Goal: Transaction & Acquisition: Purchase product/service

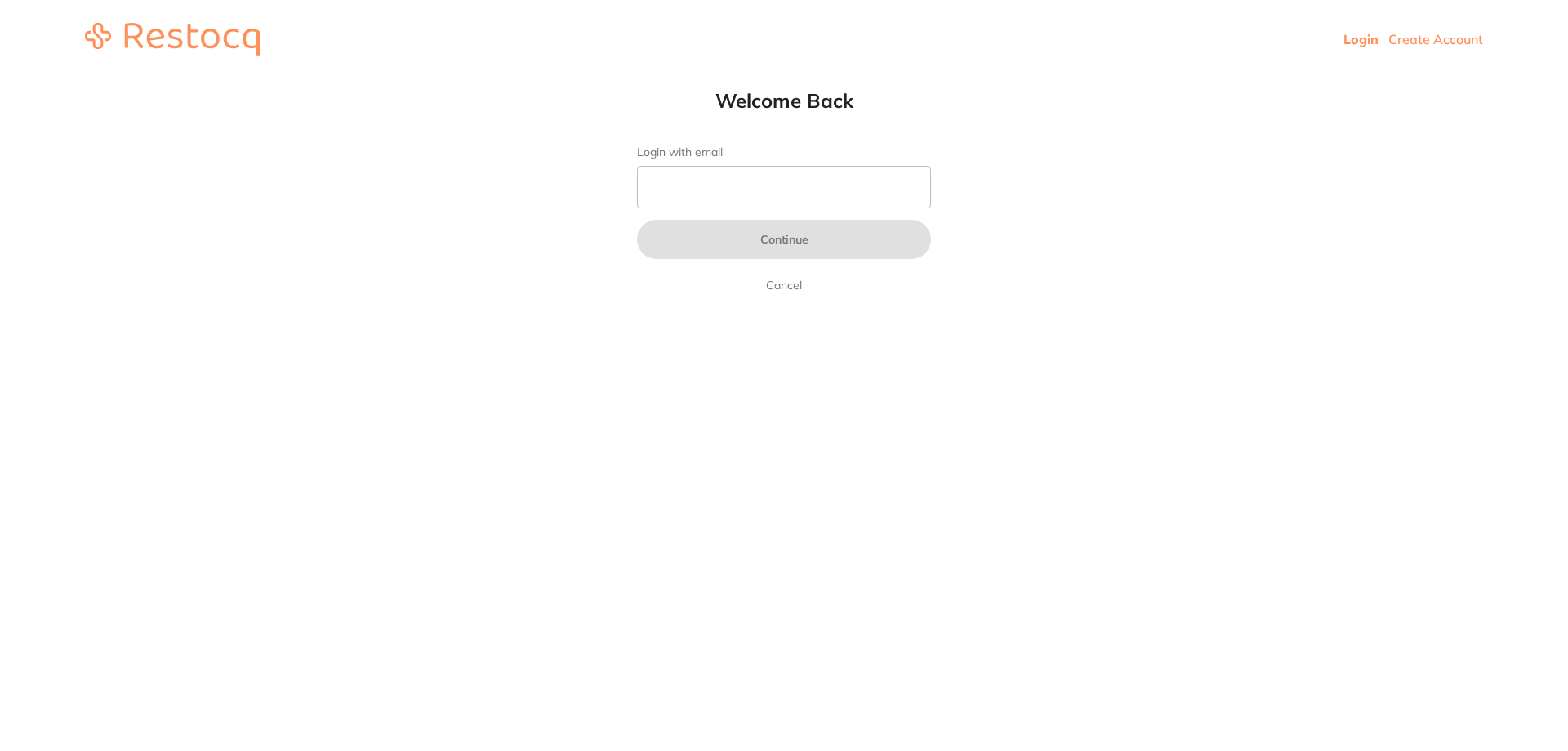
type input "b@[DOMAIN_NAME]"
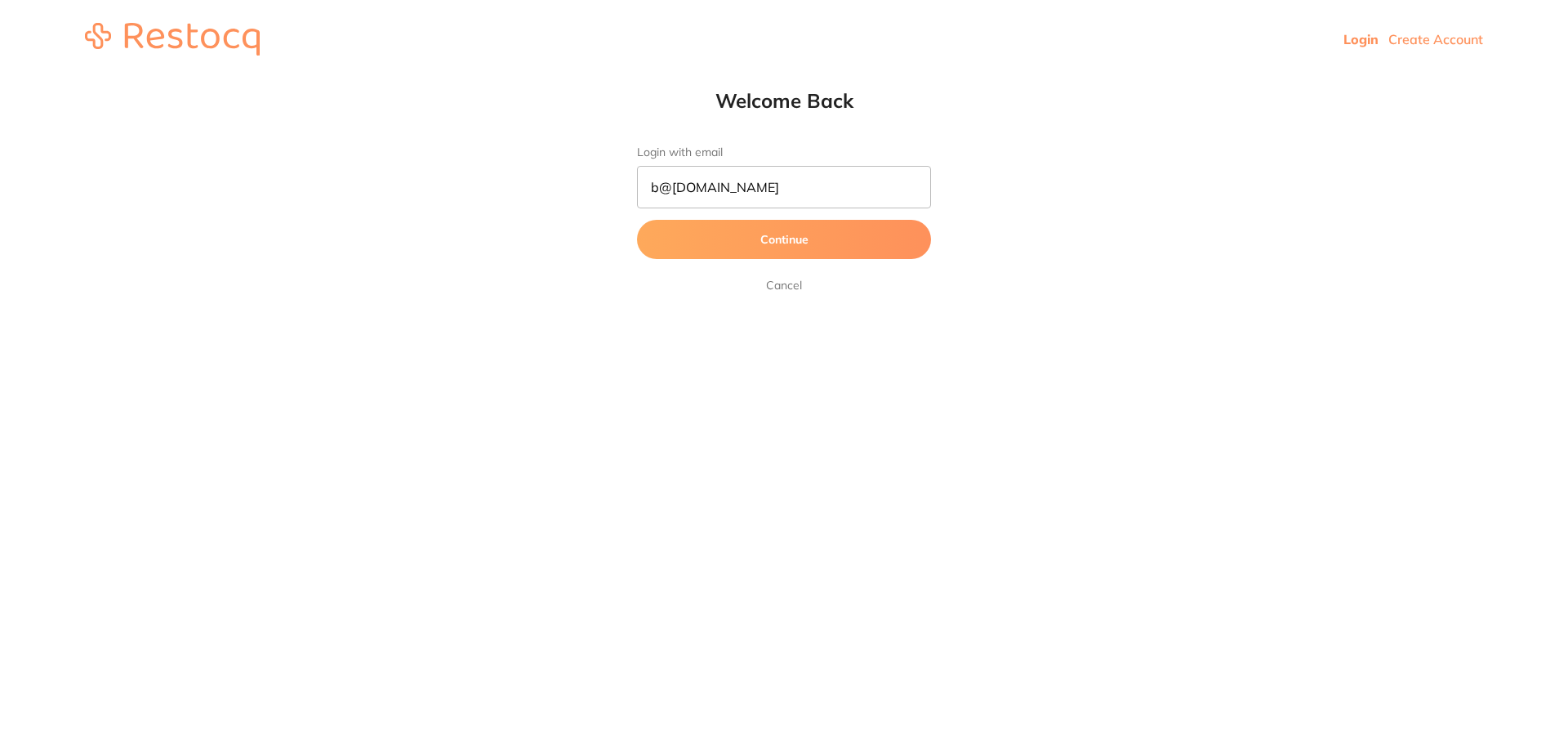
click at [798, 241] on button "Continue" at bounding box center [783, 240] width 294 height 40
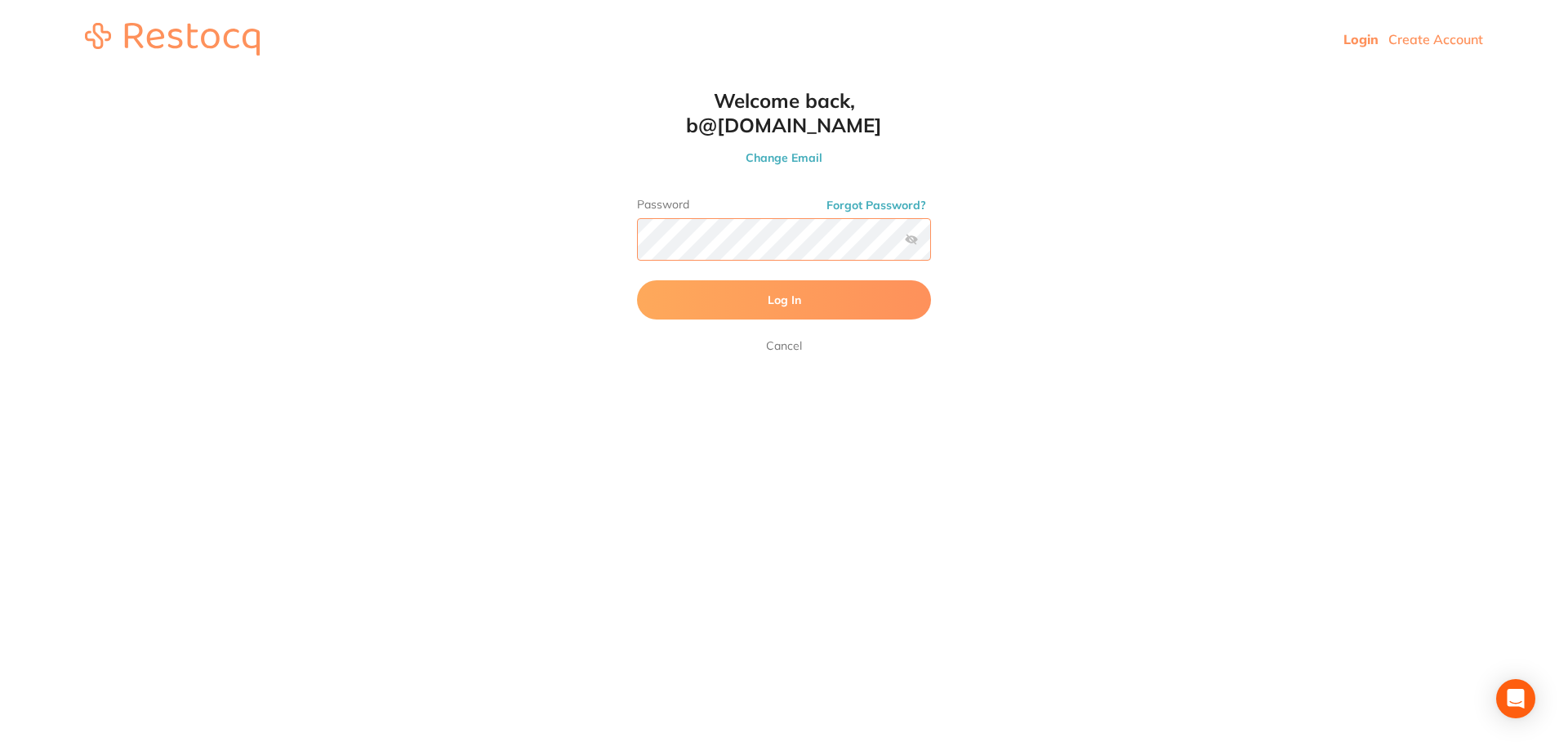
click at [637, 280] on button "Log In" at bounding box center [783, 300] width 294 height 40
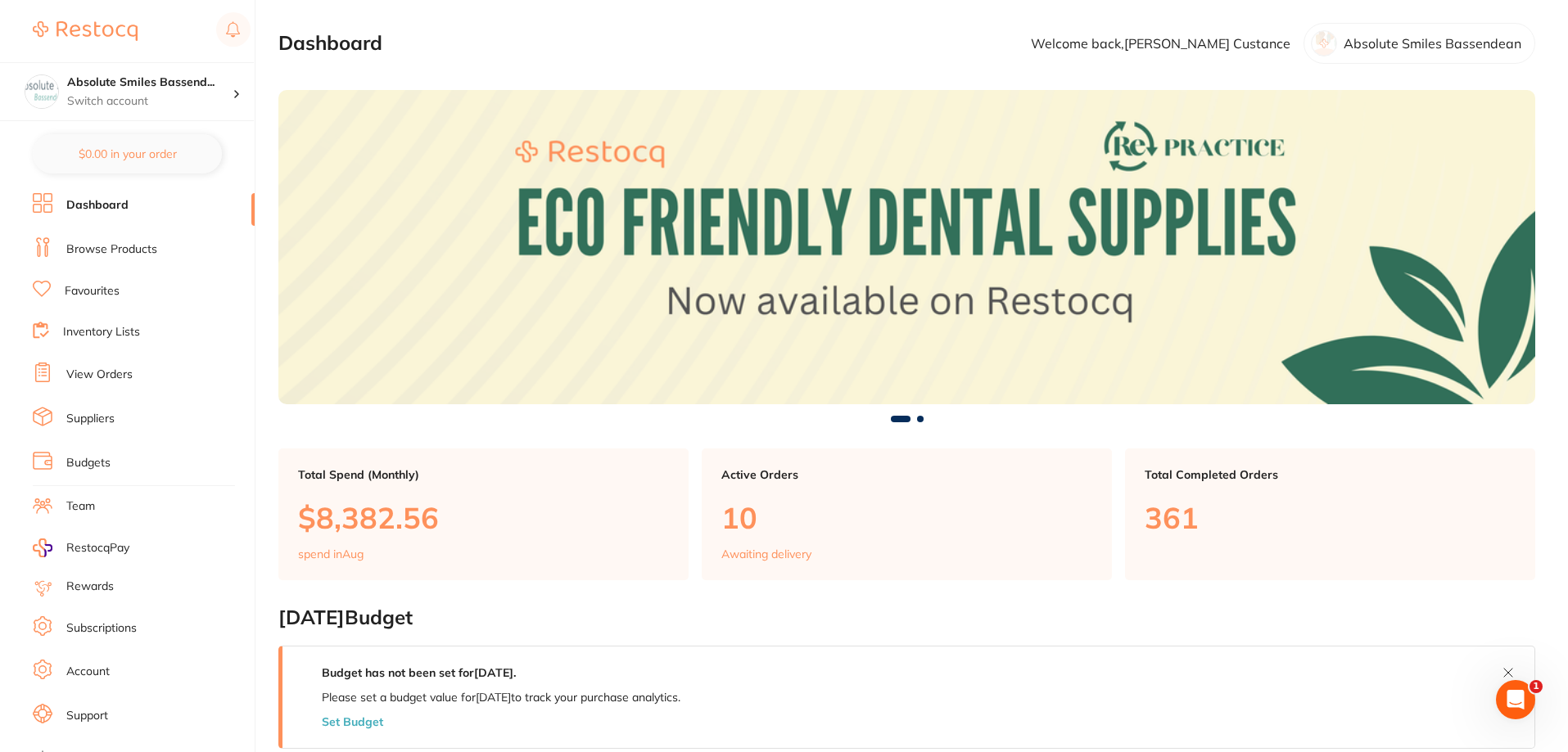
click at [128, 246] on link "Browse Products" at bounding box center [112, 249] width 91 height 16
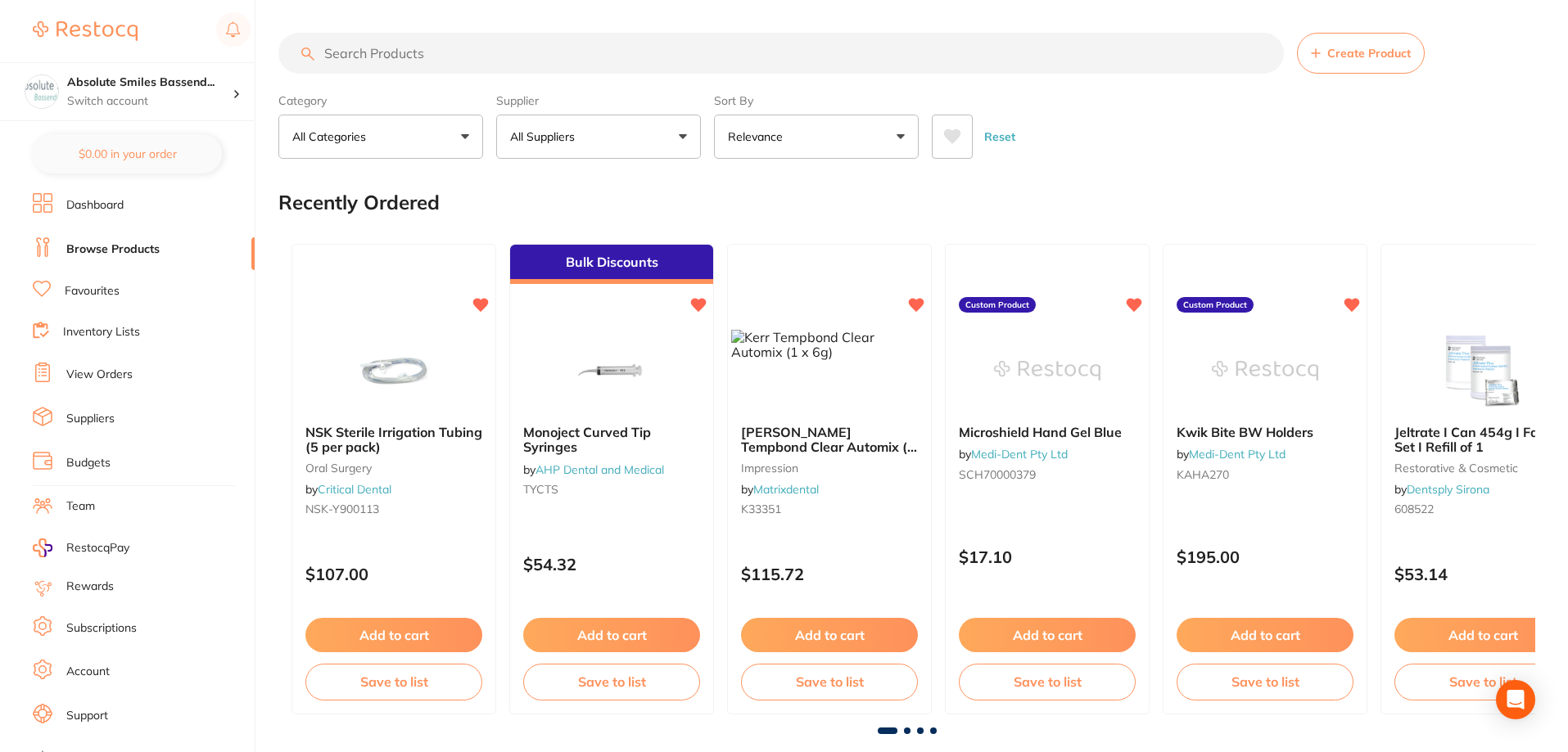
click at [600, 41] on input "search" at bounding box center [780, 52] width 1005 height 40
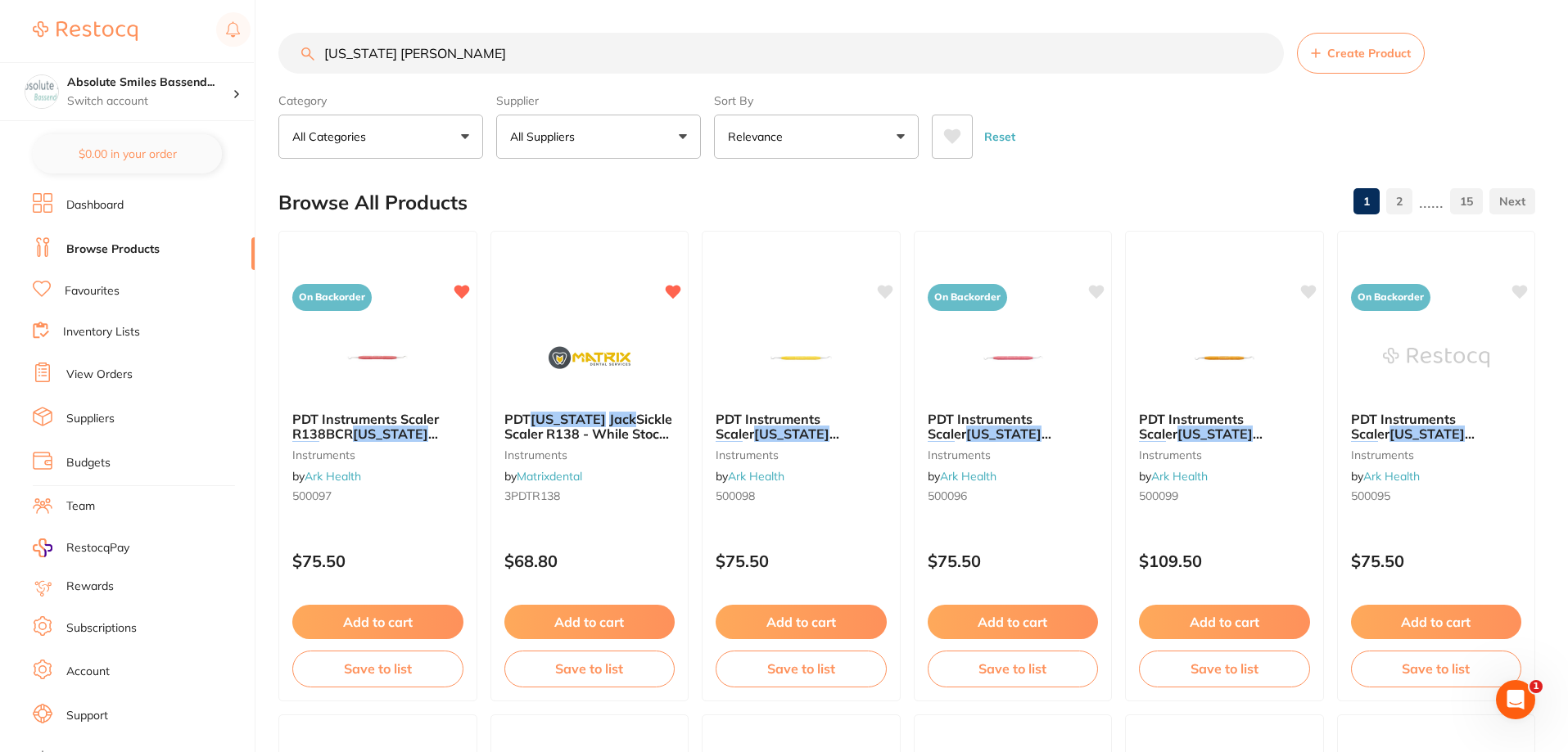
type input "[US_STATE] [PERSON_NAME]"
click at [394, 434] on em "[US_STATE]" at bounding box center [391, 434] width 76 height 16
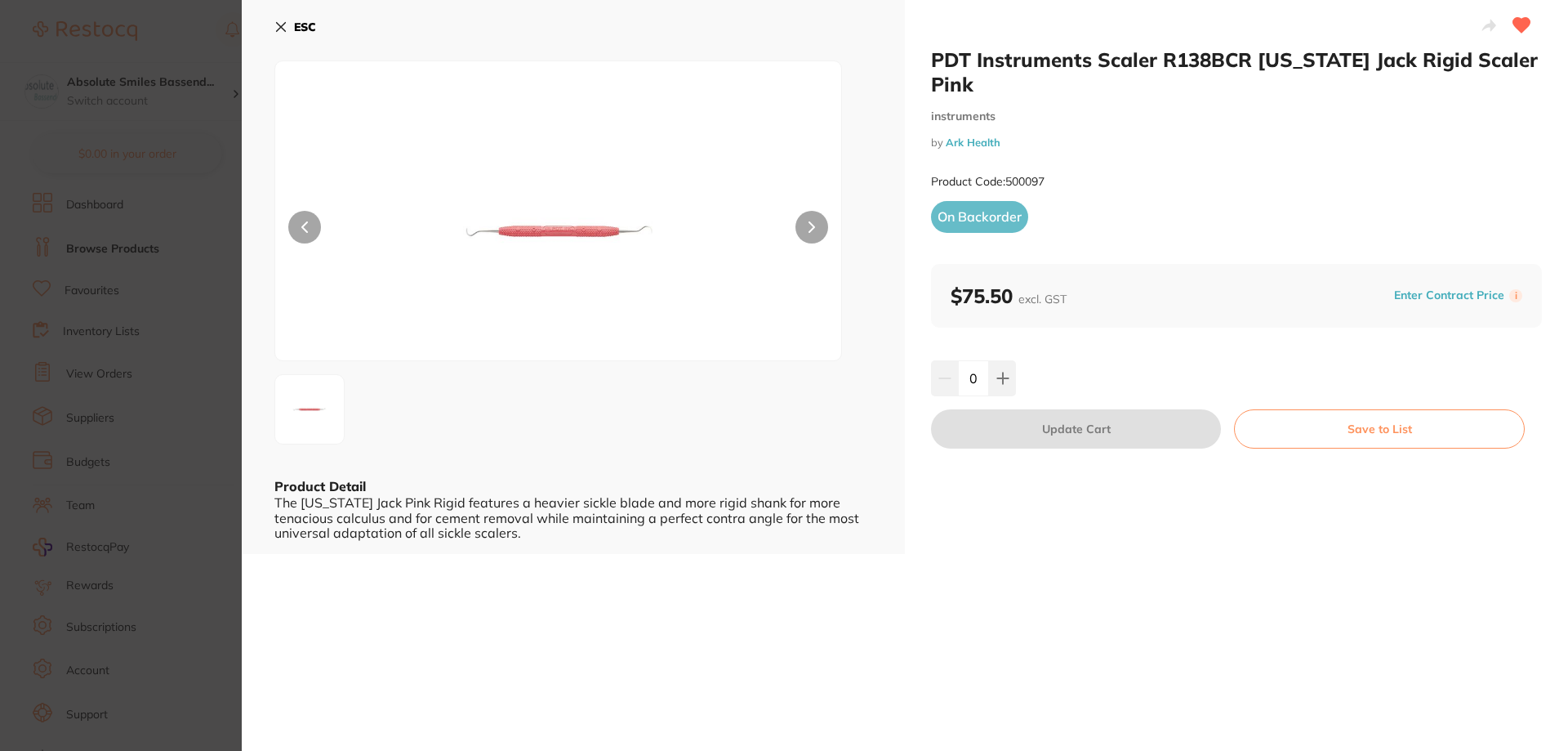
click at [808, 225] on icon at bounding box center [811, 226] width 6 height 12
click at [1014, 384] on button at bounding box center [1002, 378] width 27 height 36
type input "1"
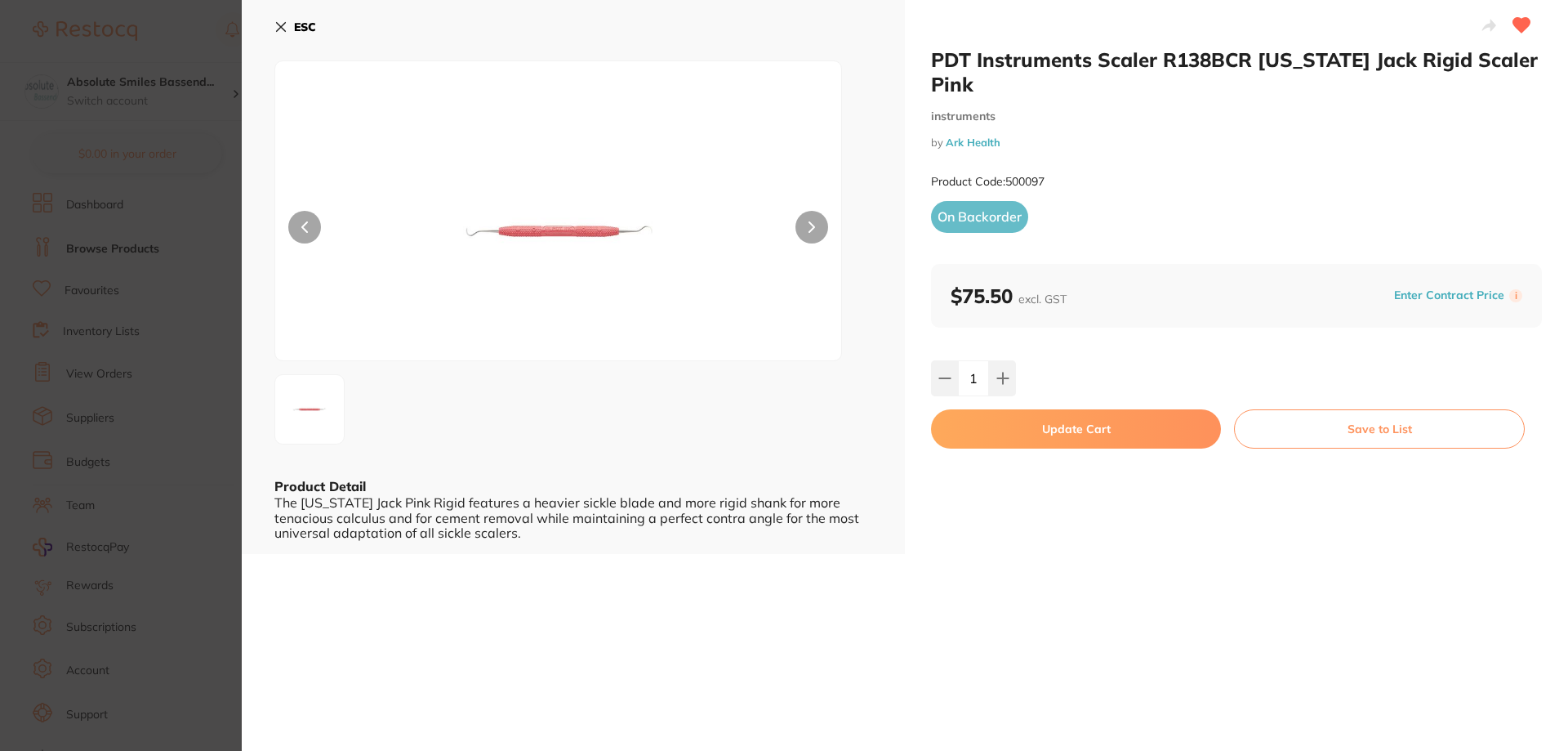
click at [1124, 430] on button "Update Cart" at bounding box center [1076, 429] width 290 height 40
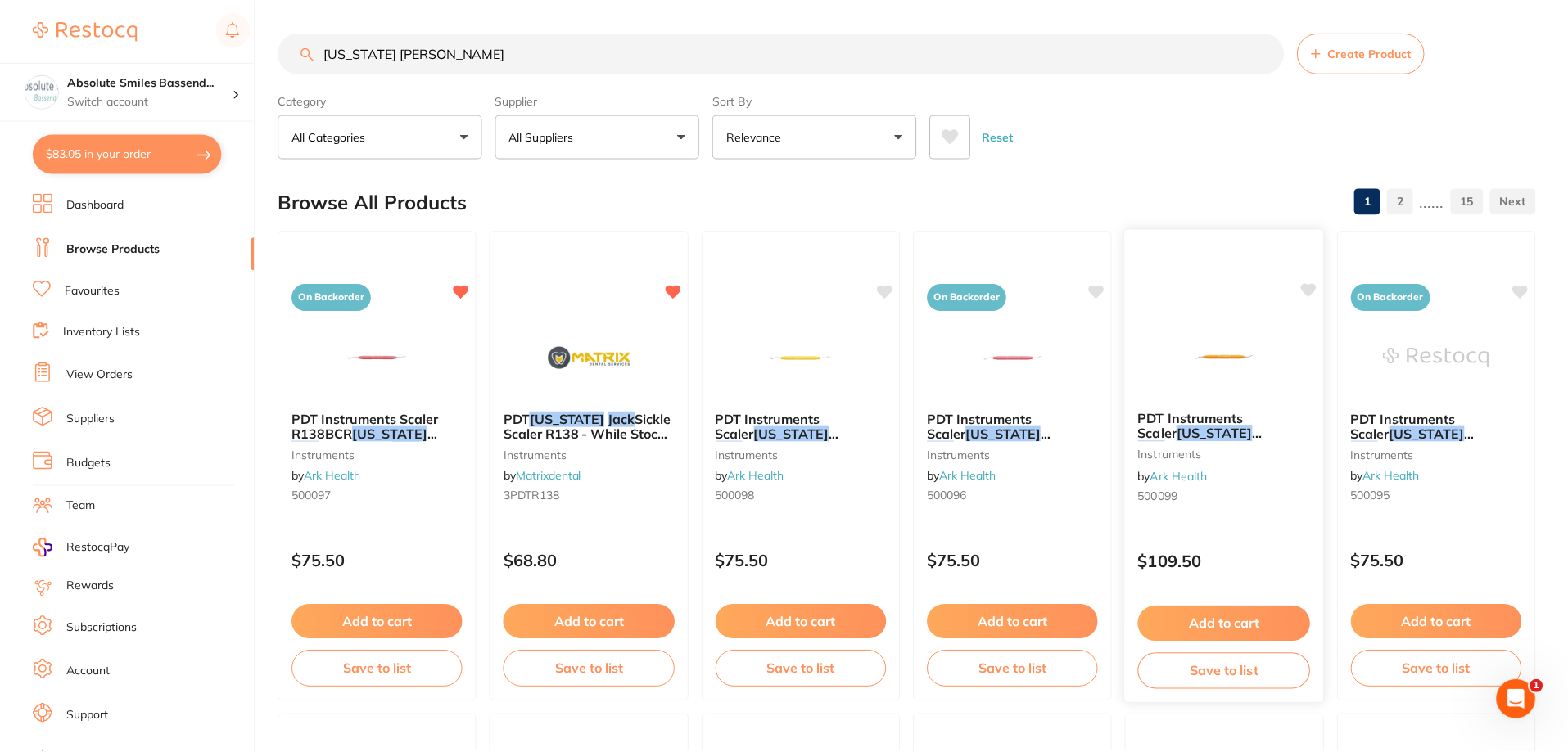
scroll to position [2, 0]
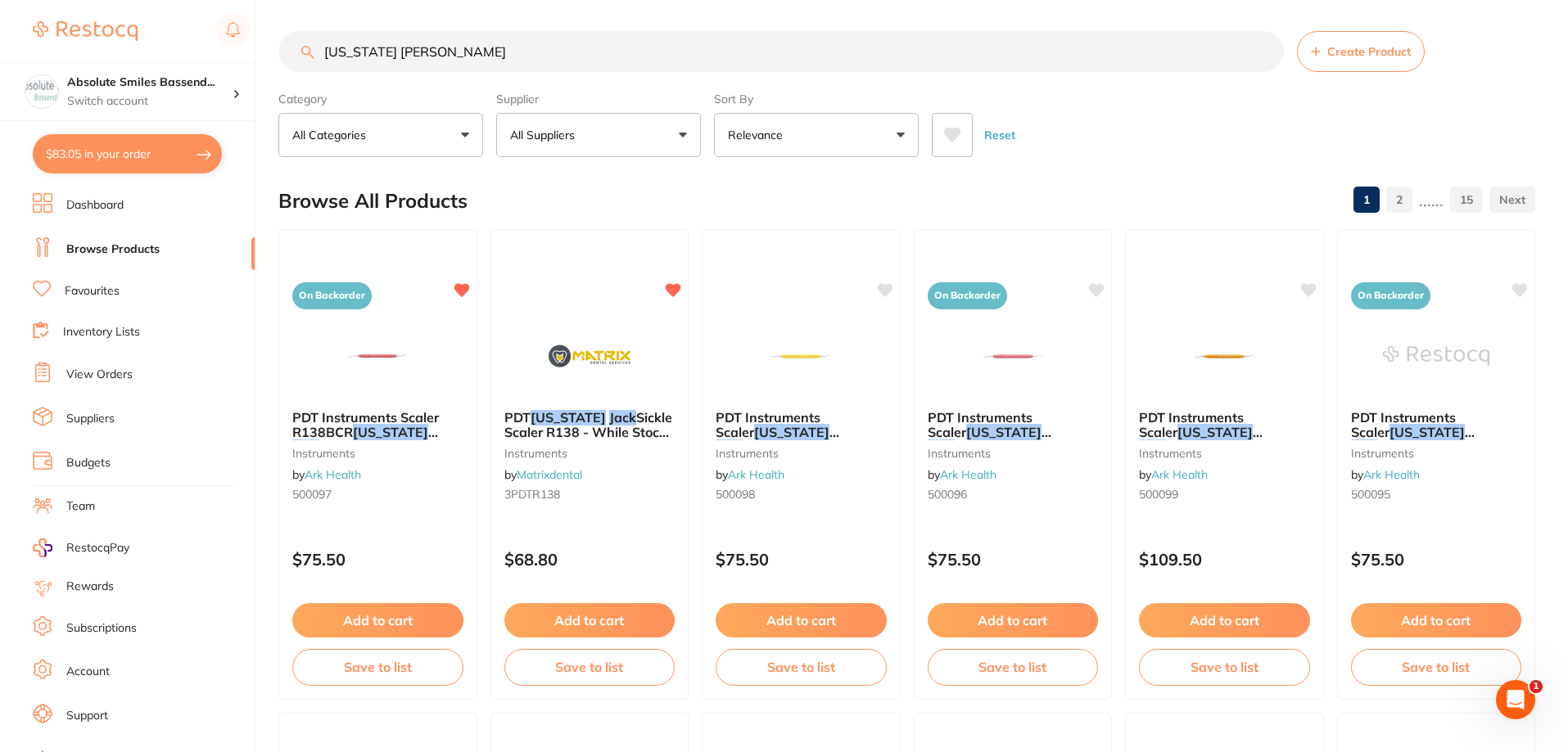
click at [183, 153] on button "$83.05 in your order" at bounding box center [127, 154] width 189 height 40
checkbox input "true"
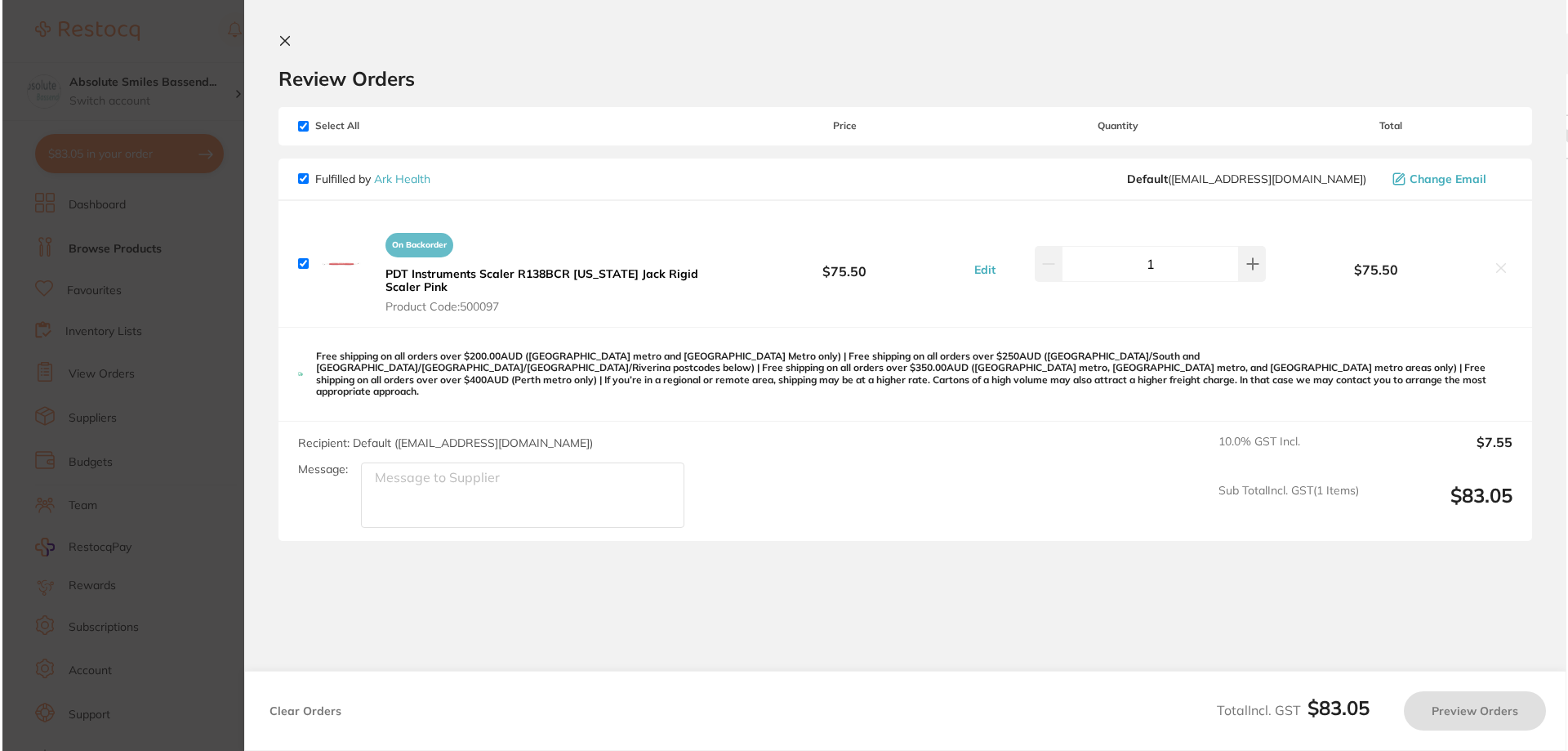
scroll to position [0, 0]
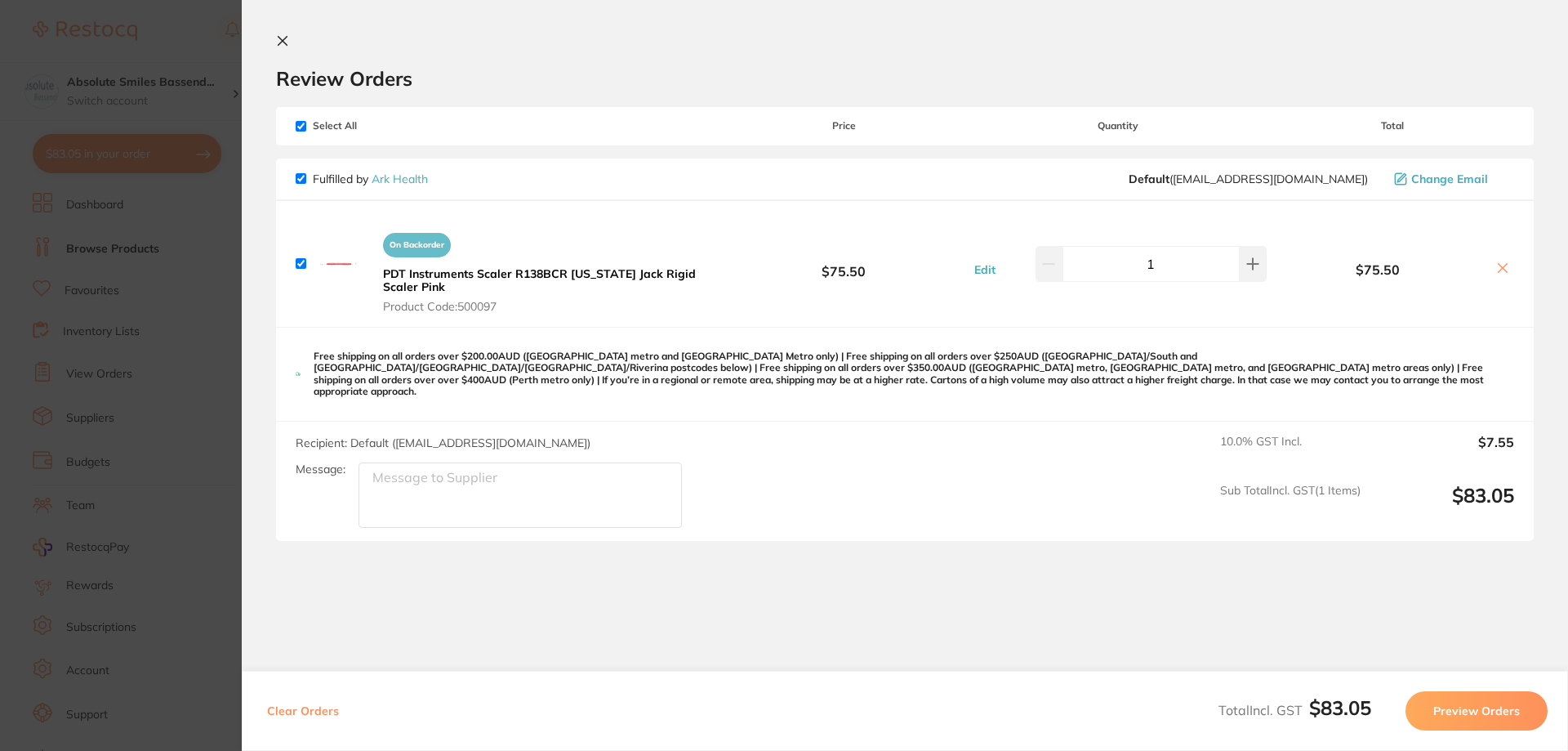
click at [1484, 701] on button "Preview Orders" at bounding box center [1476, 711] width 142 height 40
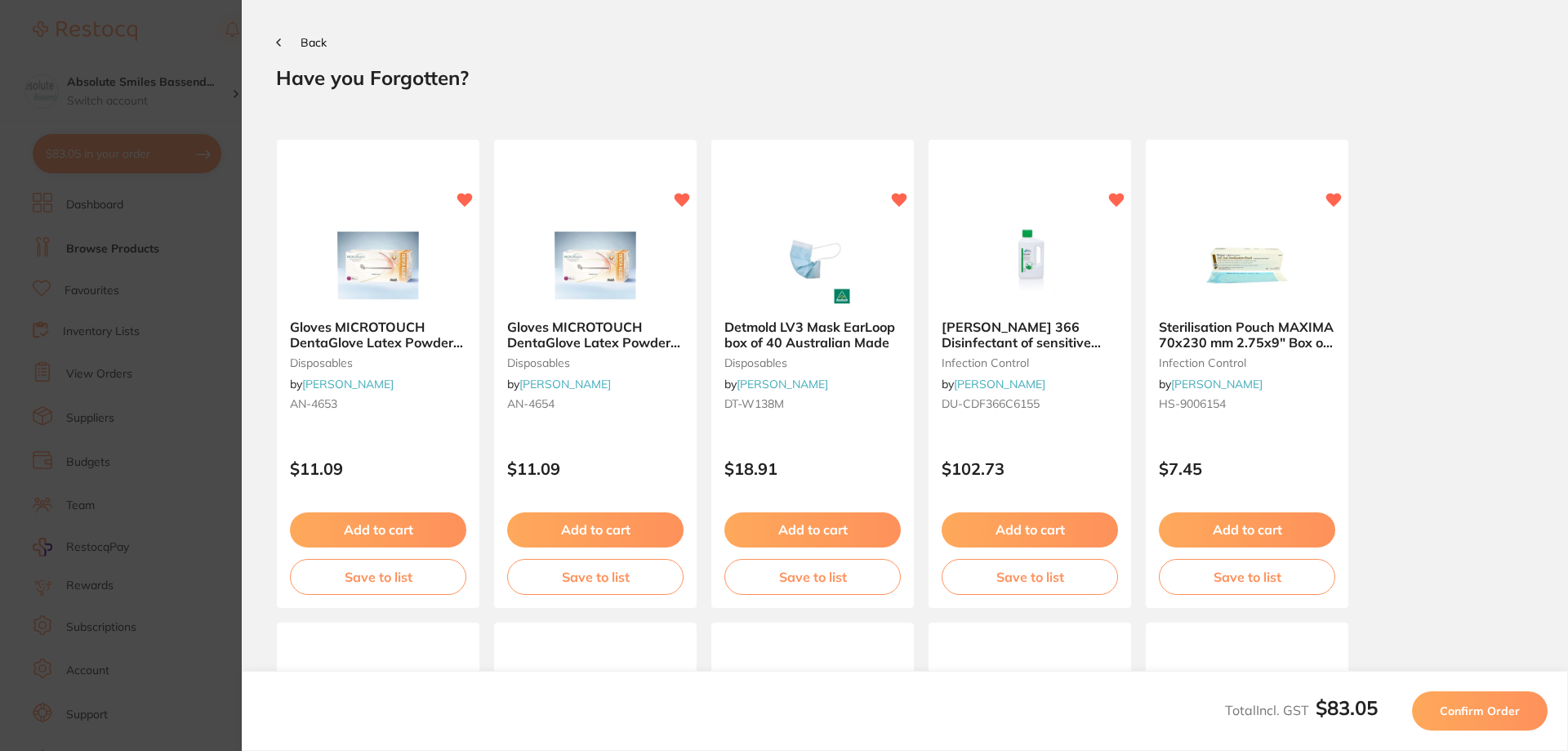
click at [1493, 703] on span "Confirm Order" at bounding box center [1480, 711] width 80 height 14
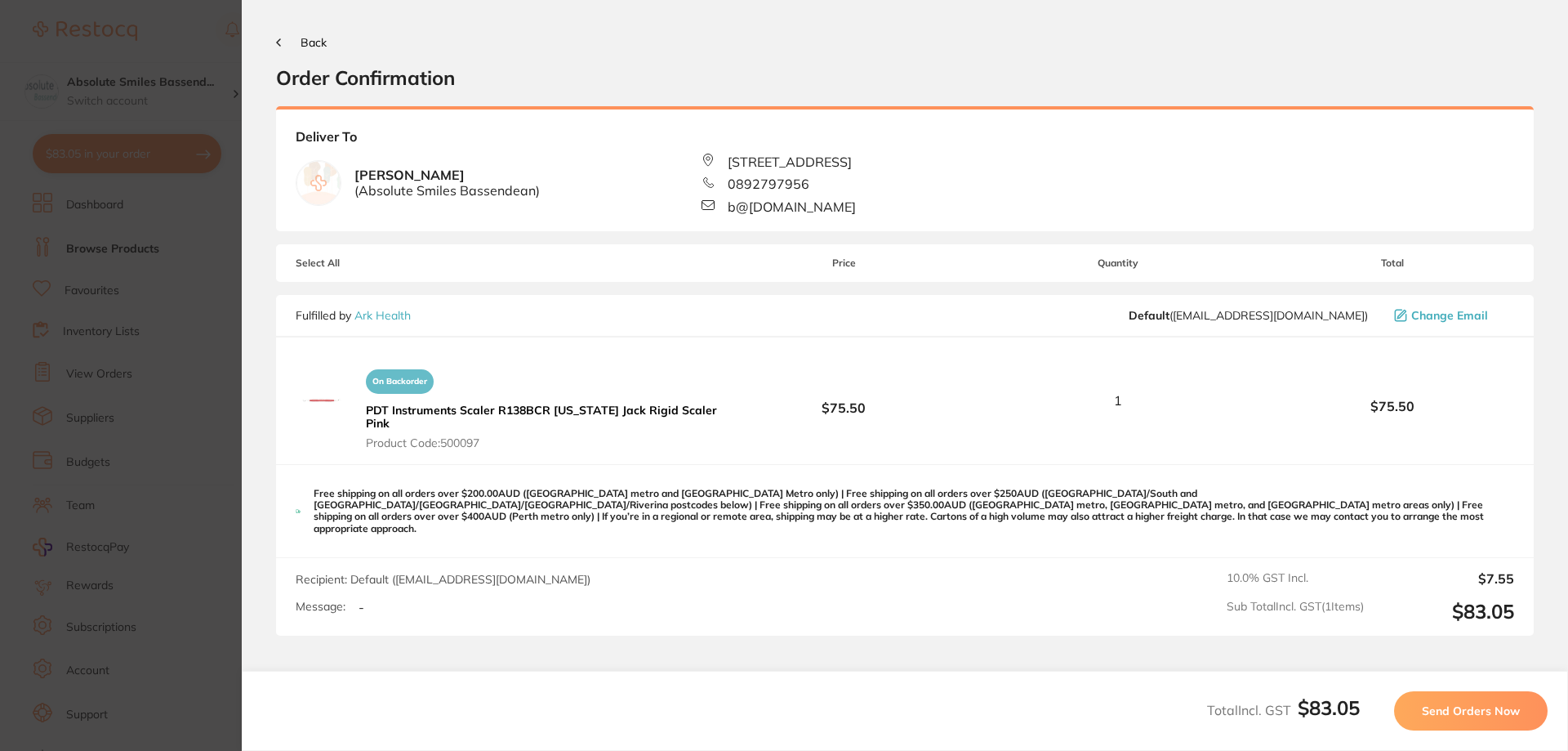
click at [1464, 711] on span "Send Orders Now" at bounding box center [1471, 711] width 98 height 14
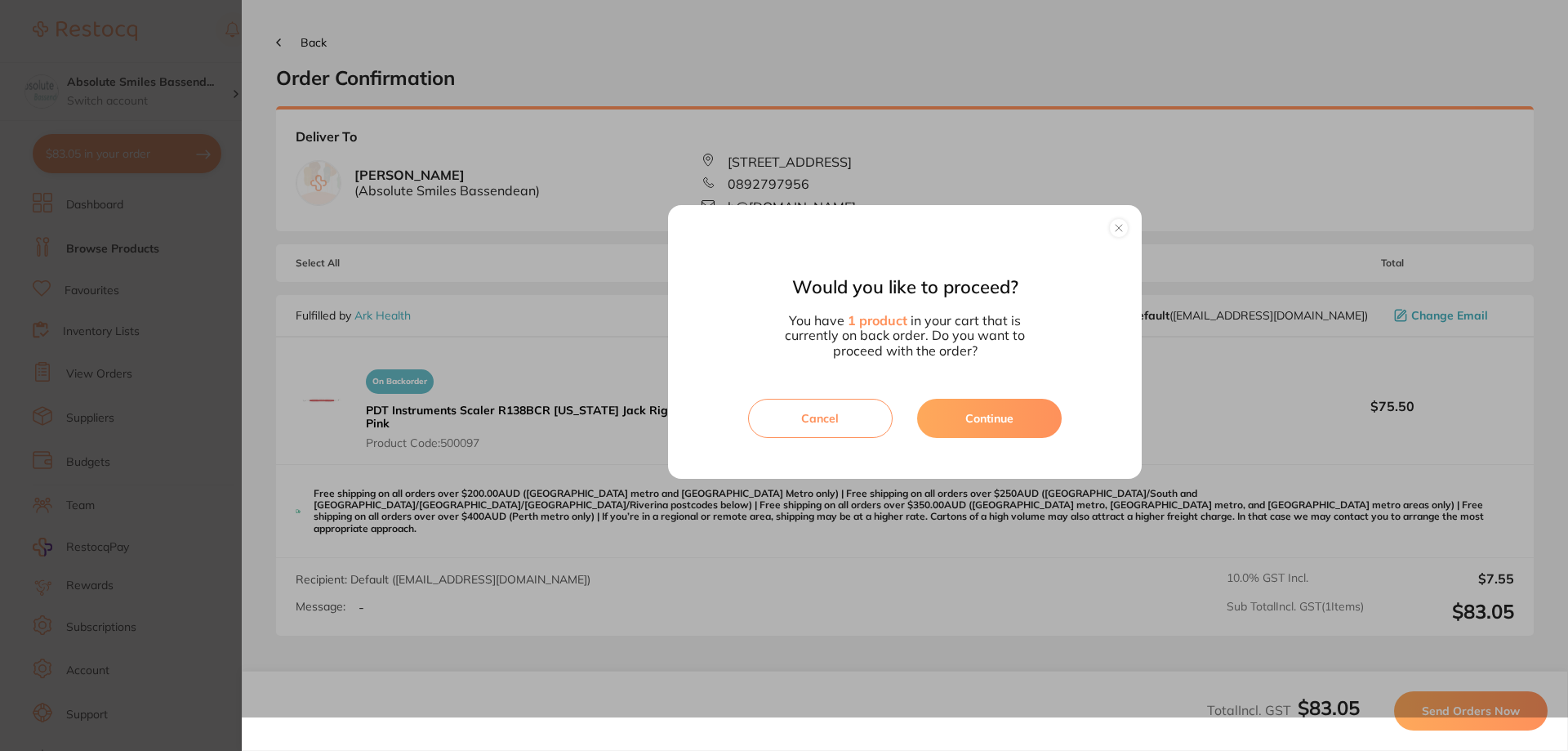
click at [980, 413] on button "Continue" at bounding box center [989, 419] width 145 height 40
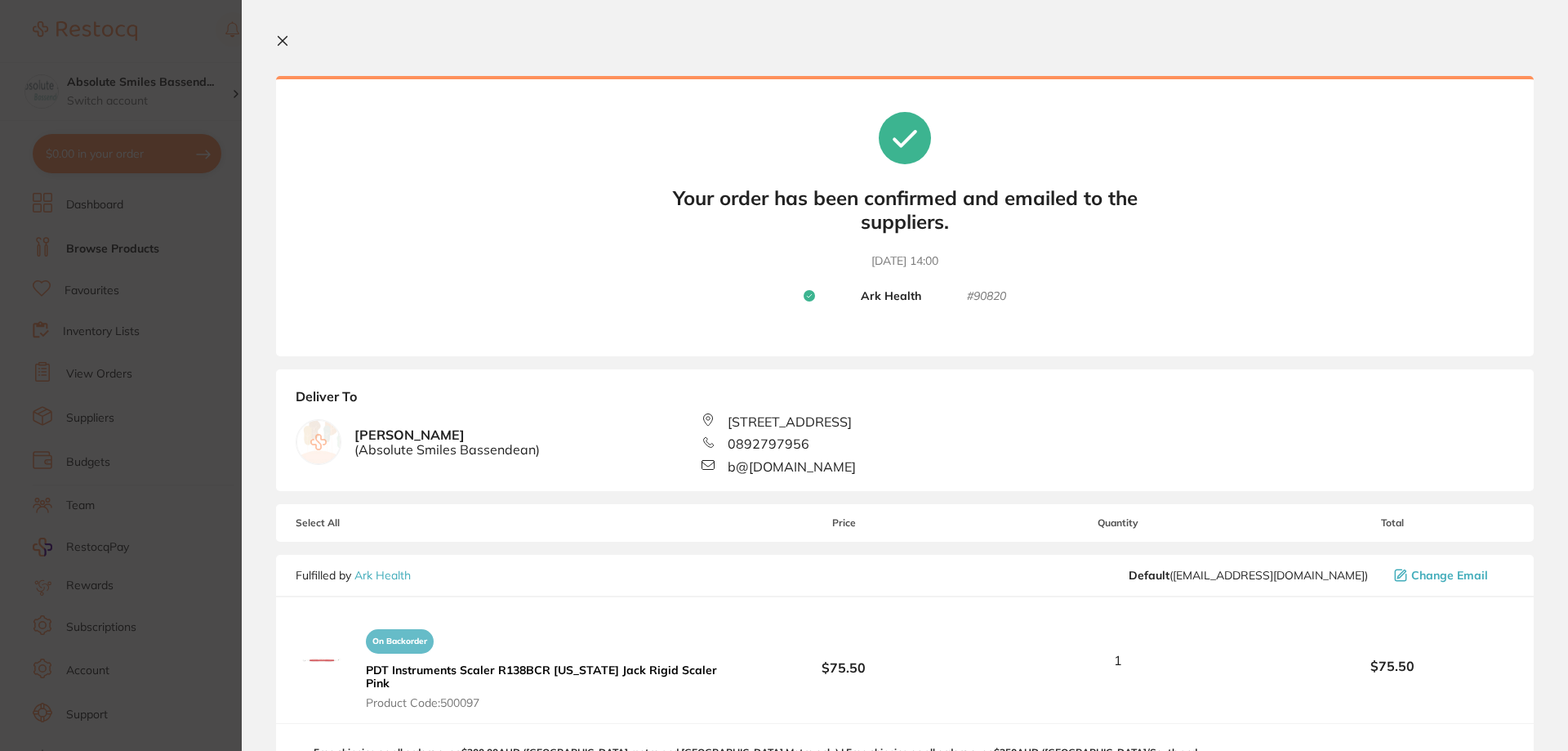
click at [282, 39] on icon at bounding box center [282, 40] width 13 height 13
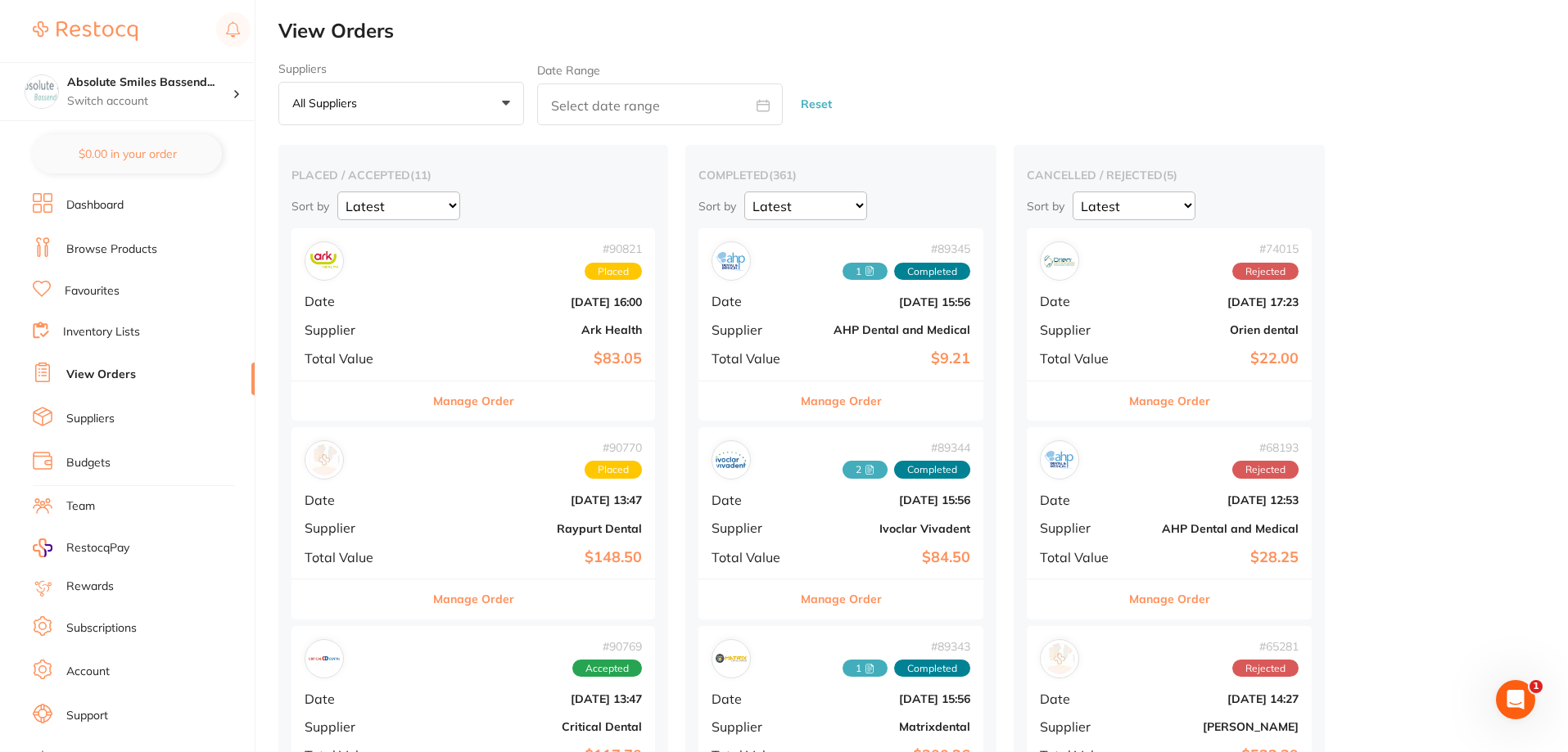
click at [486, 300] on b "[DATE] 16:00" at bounding box center [534, 301] width 216 height 13
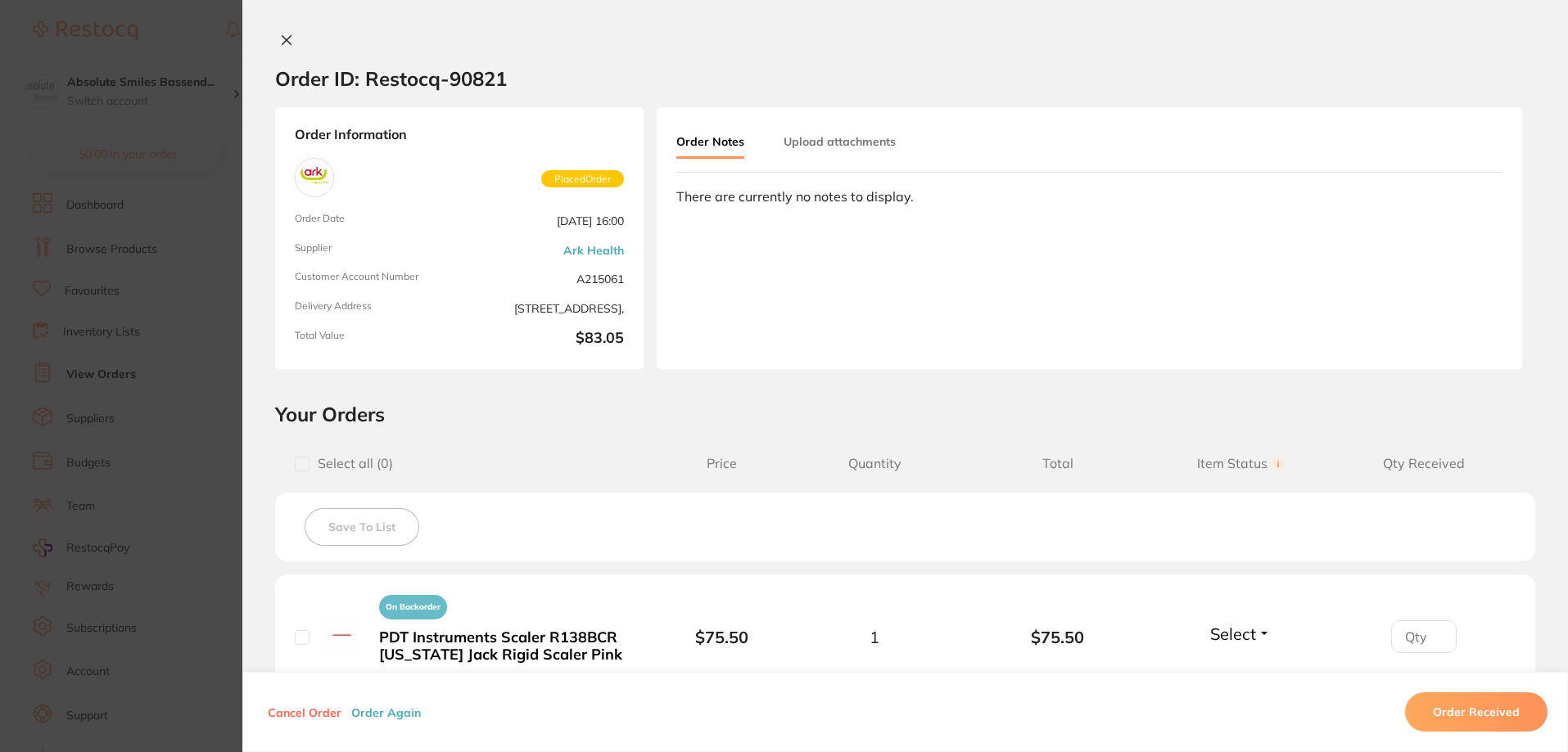
click at [282, 34] on icon at bounding box center [286, 40] width 14 height 13
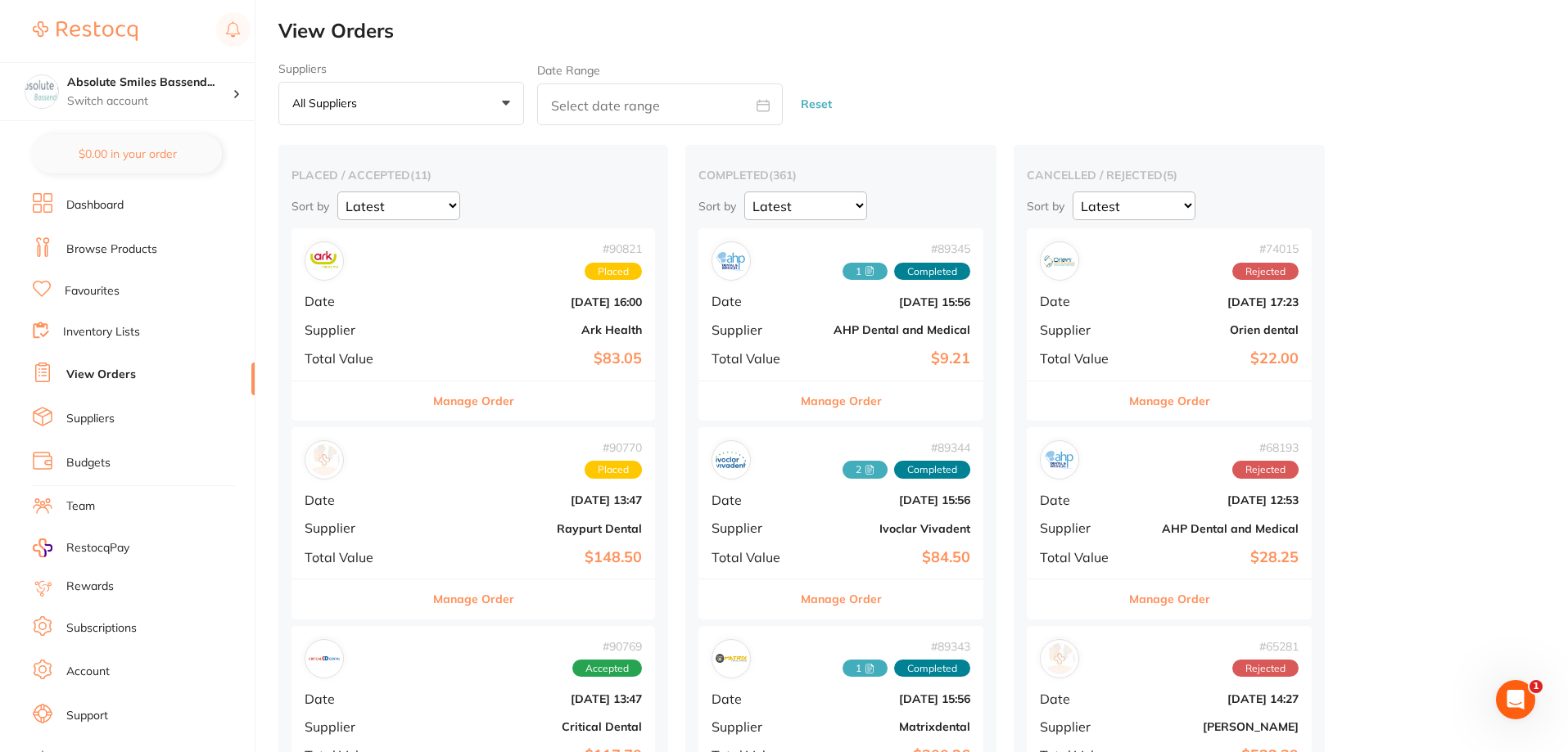
click at [115, 412] on li "Suppliers" at bounding box center [143, 418] width 221 height 24
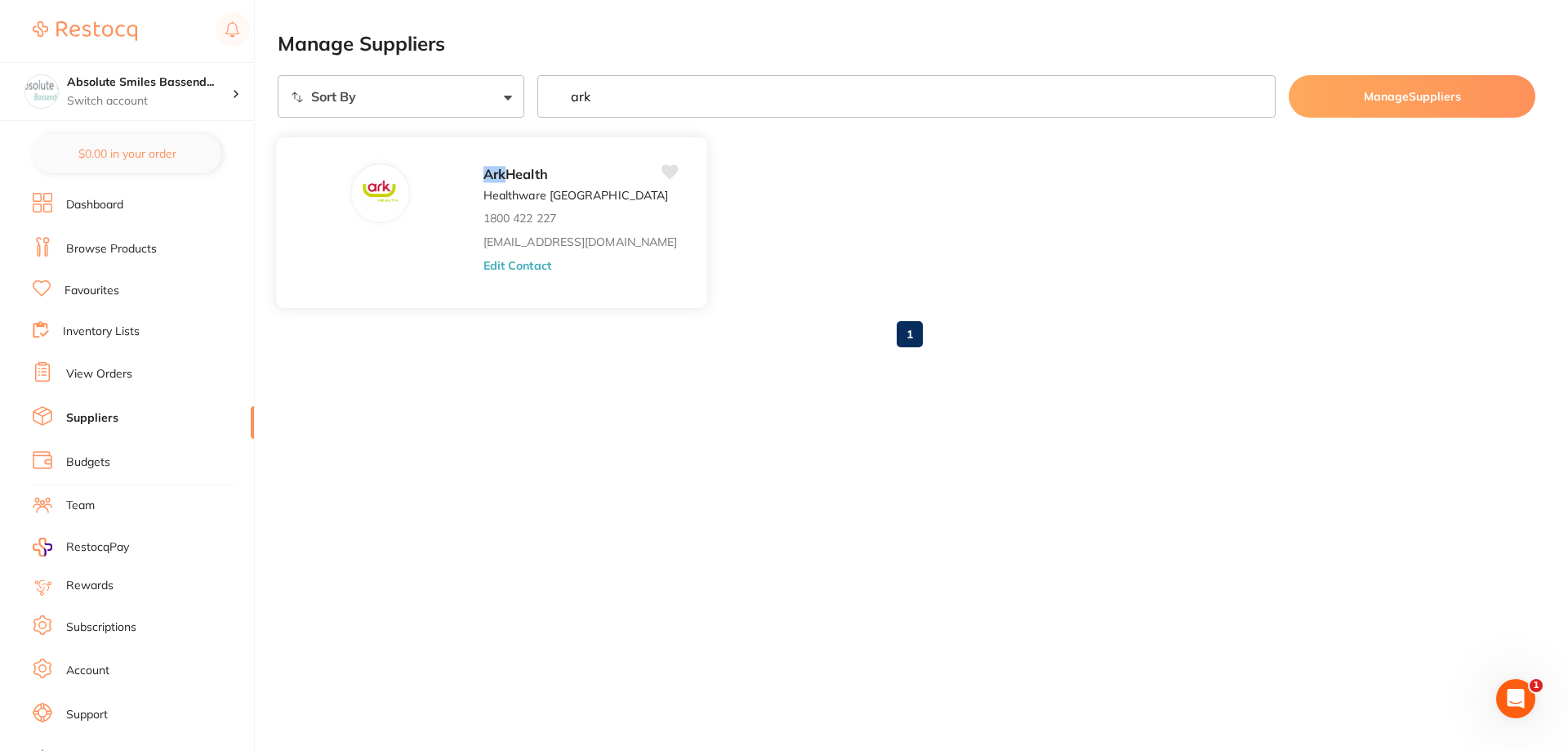
type input "ark"
click at [483, 264] on button "Edit Contact" at bounding box center [516, 264] width 67 height 13
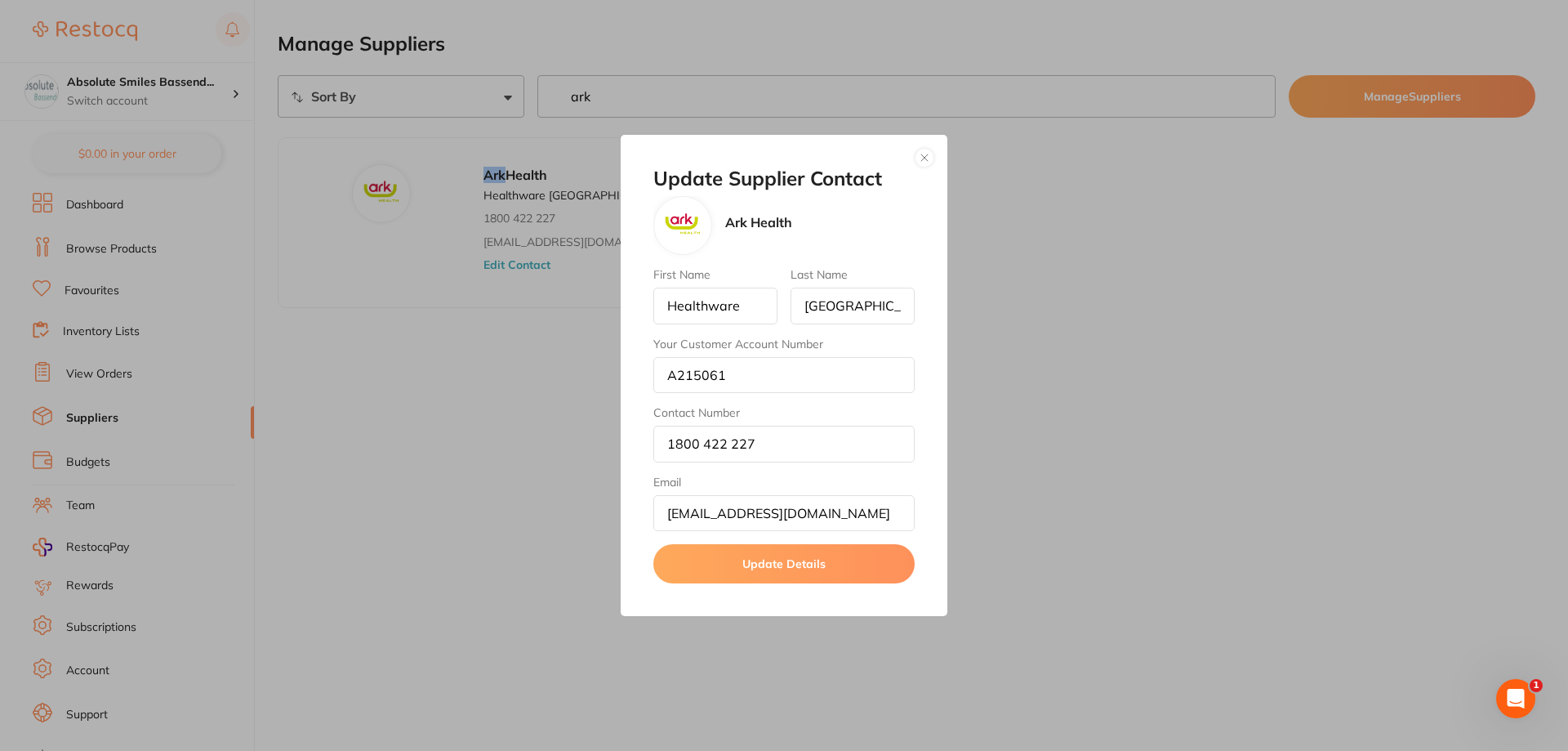
click at [926, 160] on button "button" at bounding box center [925, 158] width 20 height 20
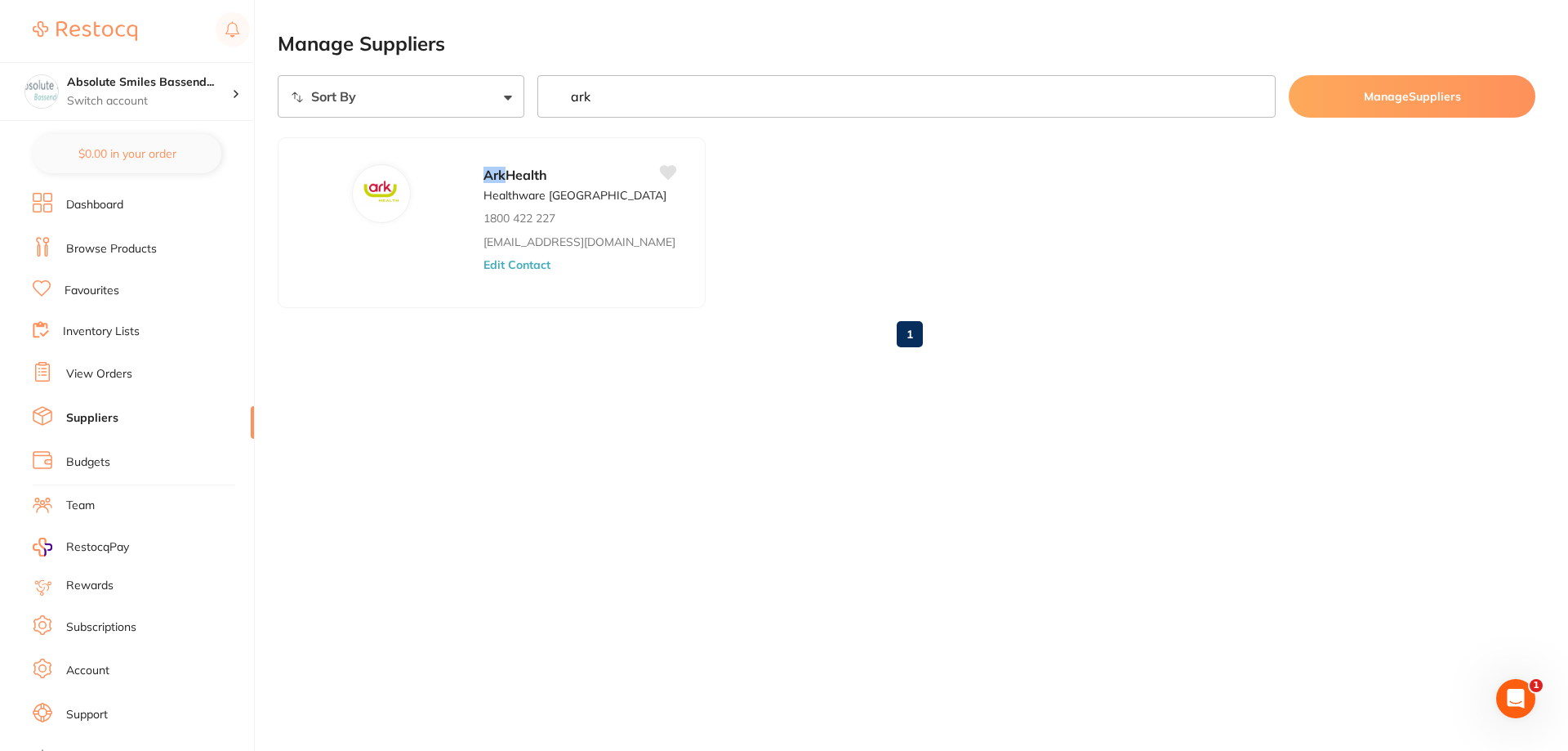
click at [83, 370] on link "View Orders" at bounding box center [100, 374] width 66 height 16
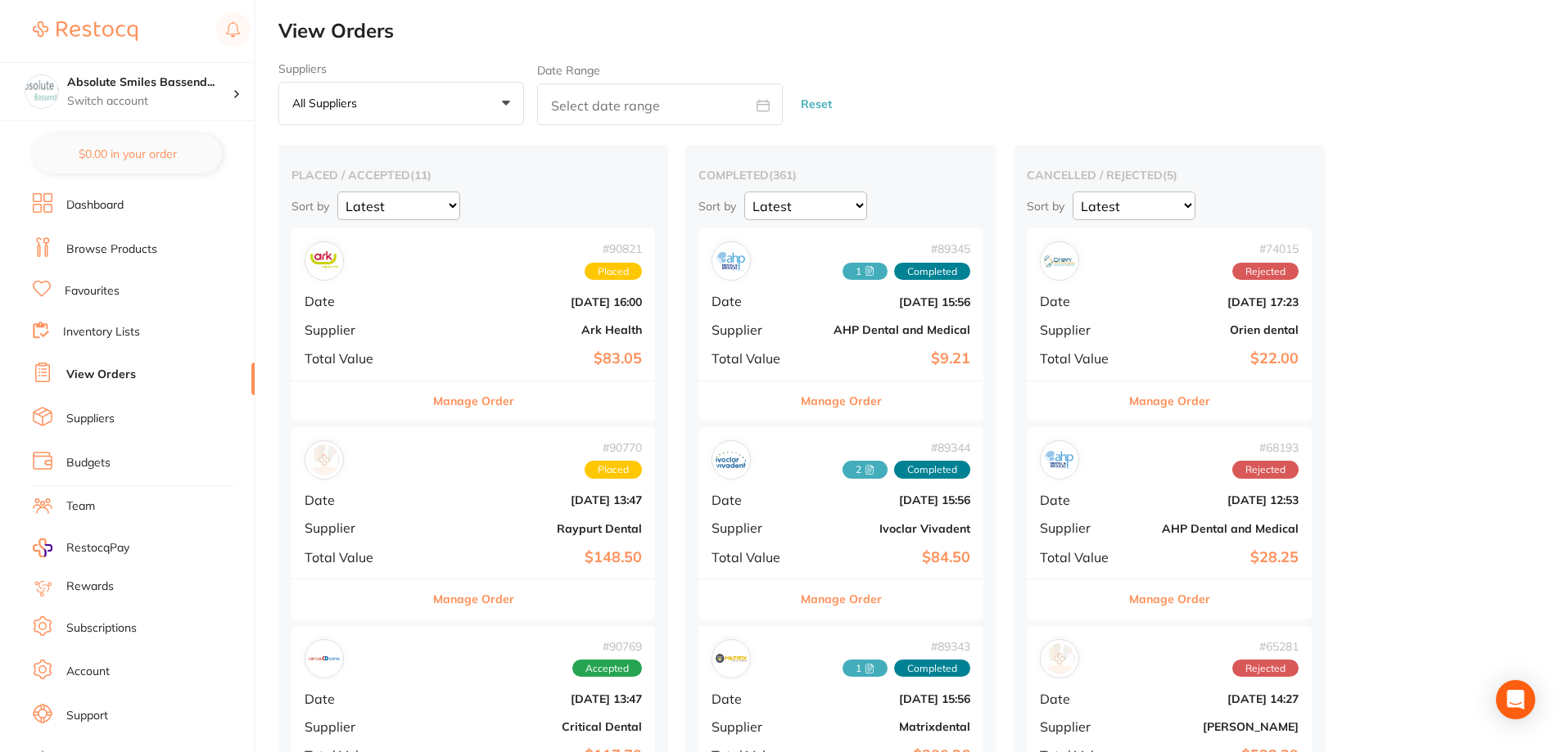
click at [506, 386] on button "Manage Order" at bounding box center [473, 401] width 81 height 40
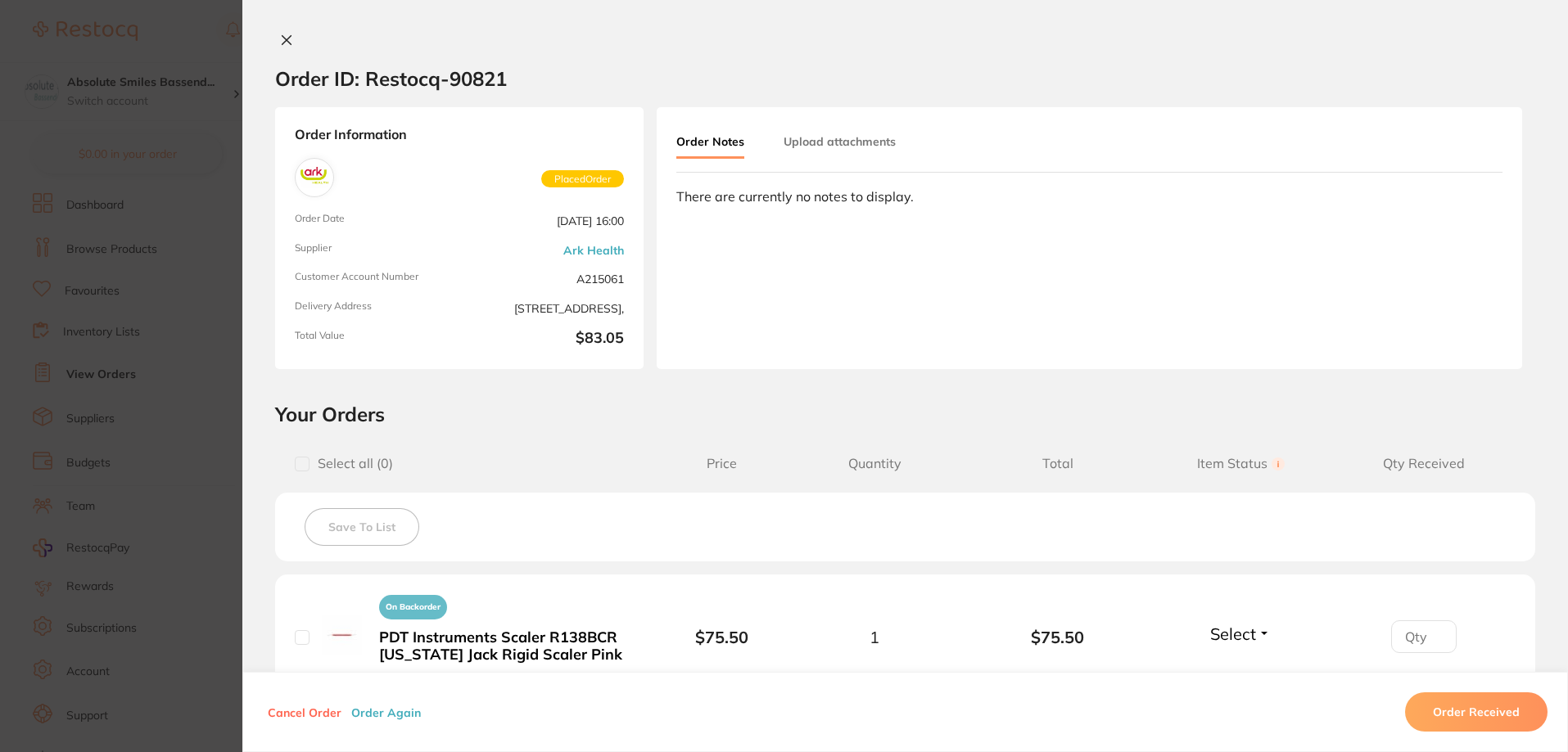
click at [275, 38] on button at bounding box center [286, 40] width 23 height 17
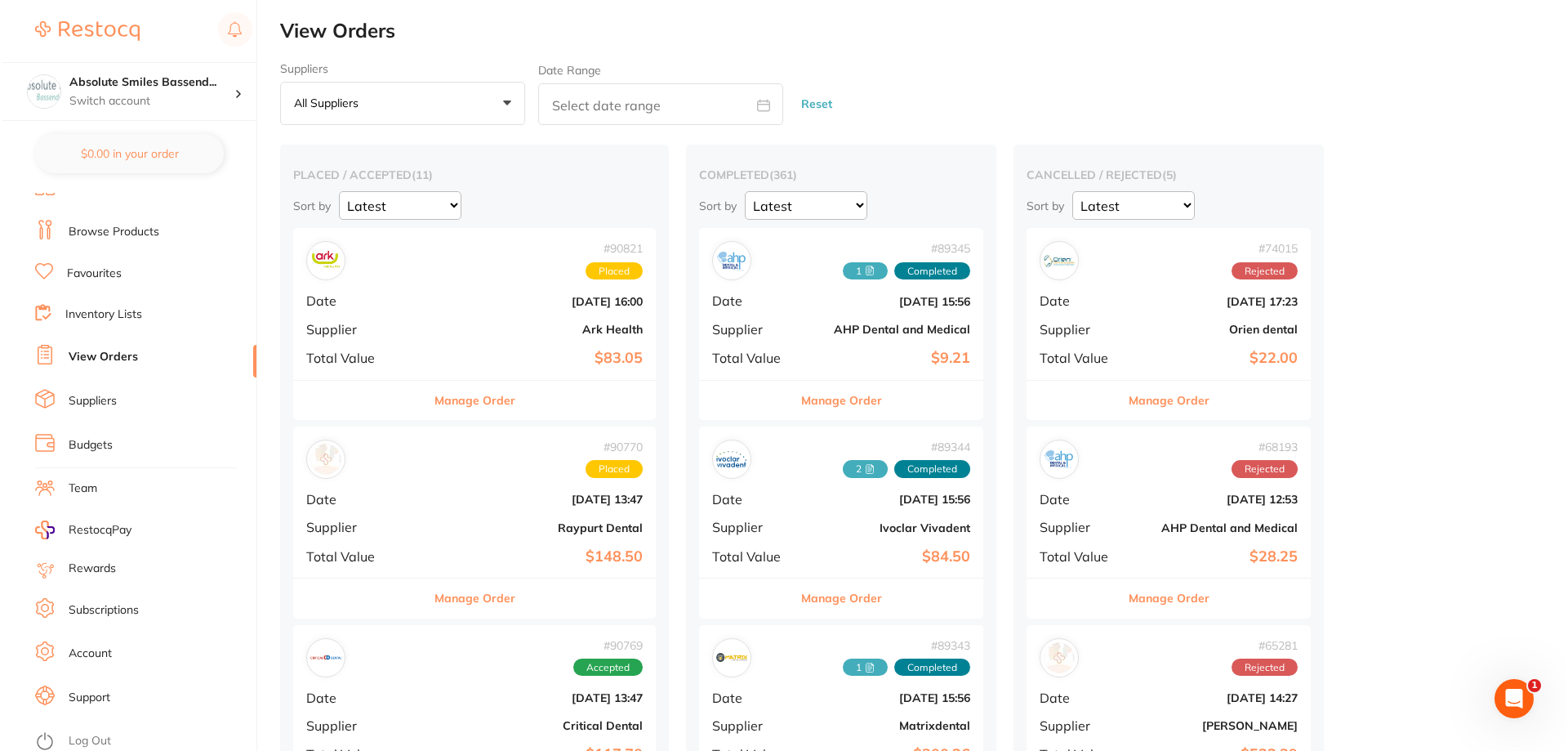
scroll to position [22, 0]
click at [87, 729] on link "Log Out" at bounding box center [87, 737] width 42 height 16
